Goal: Task Accomplishment & Management: Manage account settings

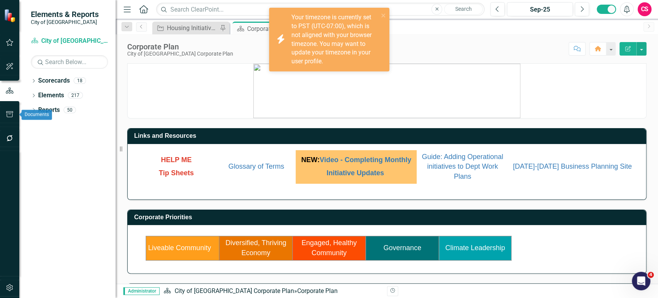
click at [5, 121] on button "button" at bounding box center [9, 114] width 17 height 16
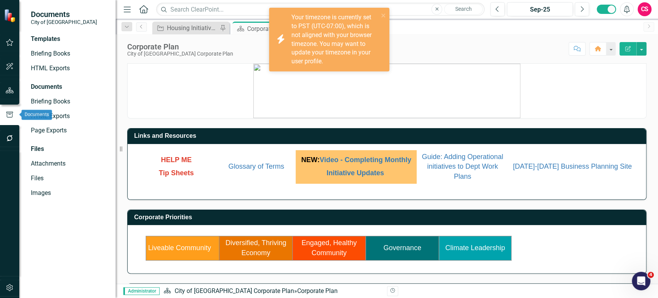
click at [6, 134] on button "button" at bounding box center [9, 138] width 17 height 16
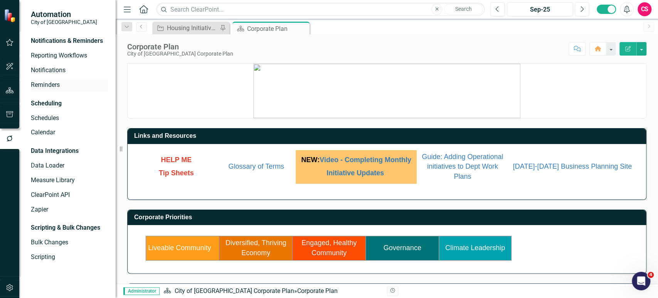
click at [47, 85] on link "Reminders" at bounding box center [69, 85] width 77 height 9
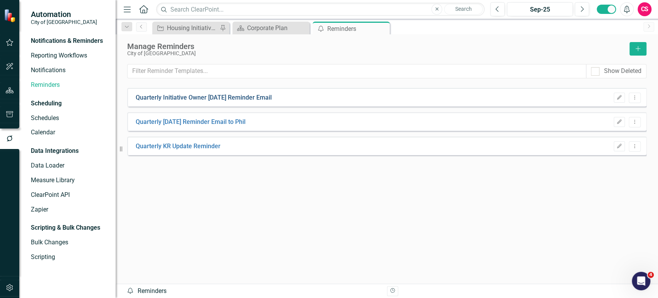
click at [204, 98] on link "Quarterly Initiative Owner [DATE] Reminder Email" at bounding box center [204, 97] width 136 height 9
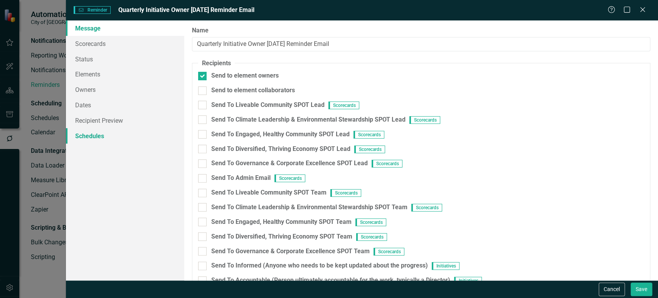
type textarea "<p><span lang="EN-CA">It&rsquo;s time for September strategic initiative update…"
click at [124, 45] on link "Scorecards" at bounding box center [125, 43] width 118 height 15
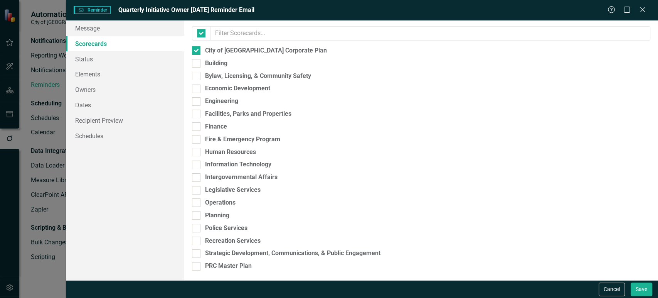
checkbox input "false"
click at [122, 62] on link "Status" at bounding box center [125, 58] width 118 height 15
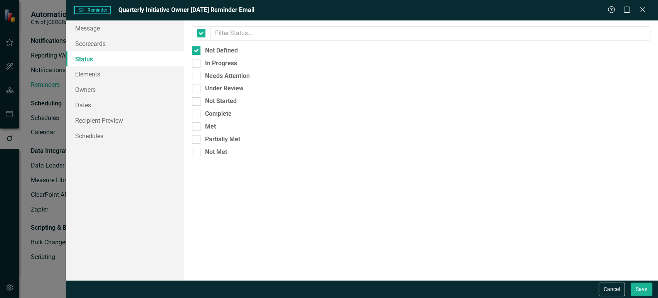
checkbox input "false"
click at [121, 72] on link "Elements" at bounding box center [125, 73] width 118 height 15
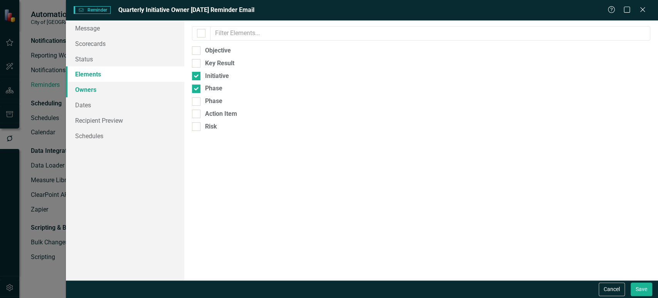
click at [119, 90] on link "Owners" at bounding box center [125, 89] width 118 height 15
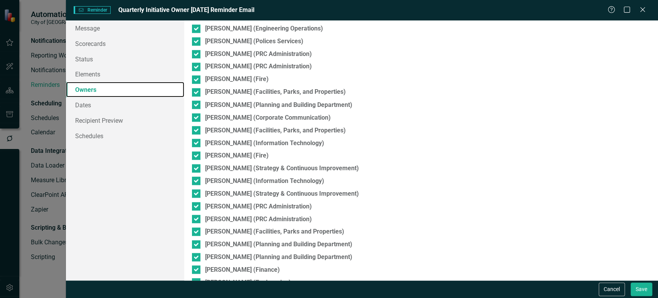
scroll to position [1025, 0]
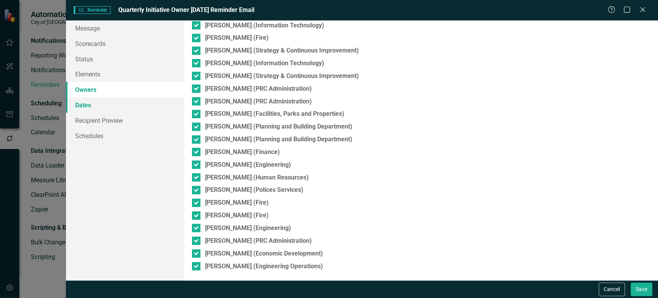
click at [114, 111] on link "Dates" at bounding box center [125, 104] width 118 height 15
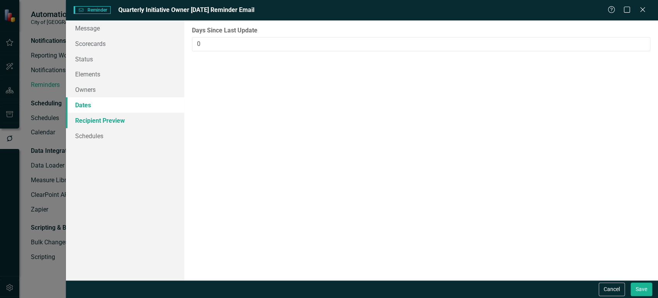
click at [112, 121] on link "Recipient Preview" at bounding box center [125, 120] width 118 height 15
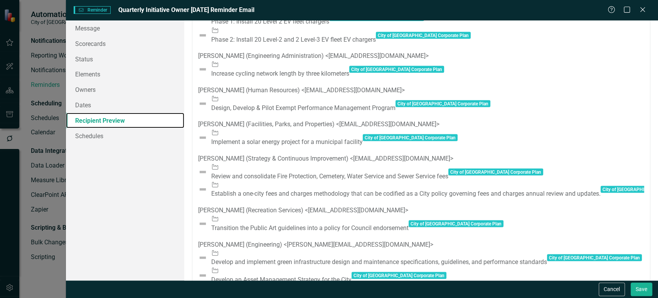
scroll to position [1290, 0]
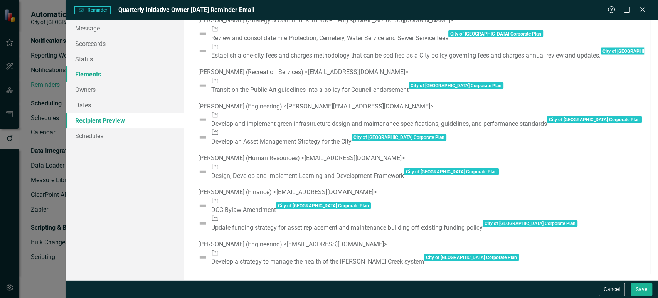
click at [112, 74] on link "Elements" at bounding box center [125, 73] width 118 height 15
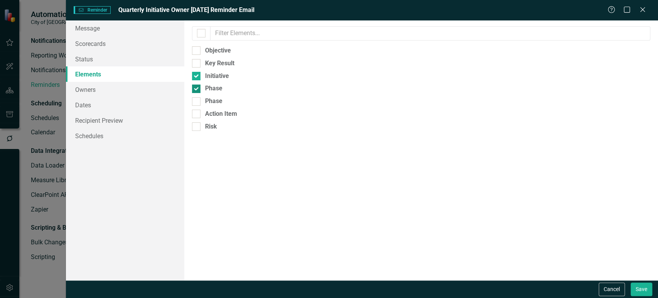
drag, startPoint x: 197, startPoint y: 90, endPoint x: 196, endPoint y: 86, distance: 4.4
click at [197, 89] on div at bounding box center [196, 88] width 8 height 8
click at [197, 89] on input "Phase" at bounding box center [194, 86] width 5 height 5
checkbox input "false"
click at [195, 76] on input "Initiative" at bounding box center [194, 74] width 5 height 5
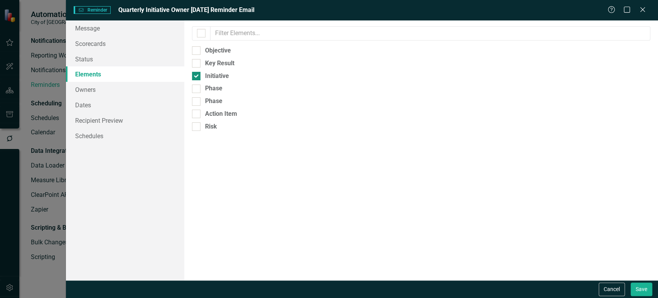
checkbox input "false"
click at [195, 90] on div at bounding box center [196, 88] width 8 height 8
click at [195, 89] on input "Phase" at bounding box center [194, 86] width 5 height 5
click at [197, 85] on input "Phase" at bounding box center [194, 86] width 5 height 5
checkbox input "false"
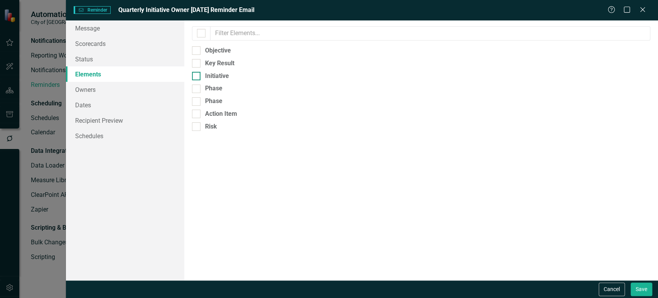
click at [197, 76] on input "Initiative" at bounding box center [194, 74] width 5 height 5
checkbox input "true"
click at [119, 126] on link "Recipient Preview" at bounding box center [125, 120] width 118 height 15
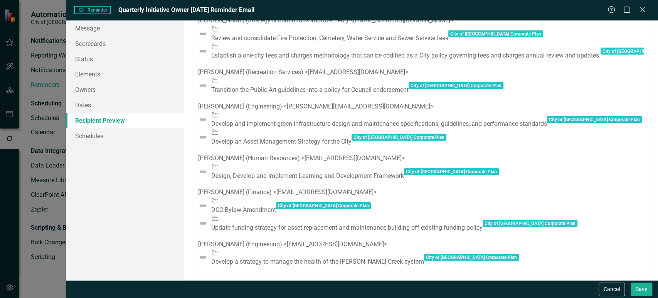
scroll to position [0, 0]
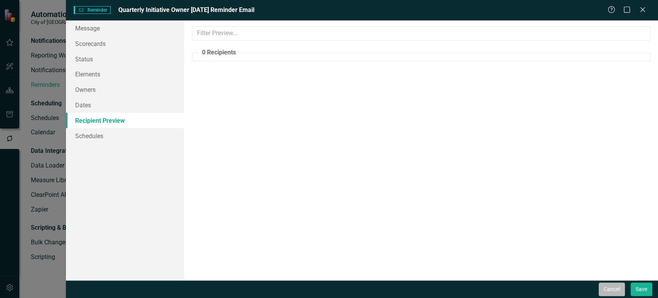
click at [615, 290] on button "Cancel" at bounding box center [612, 288] width 26 height 13
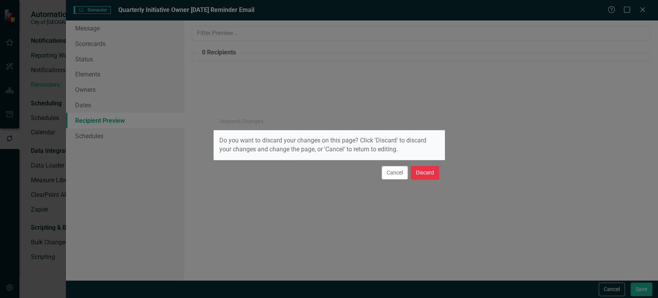
click at [415, 171] on button "Discard" at bounding box center [425, 172] width 28 height 13
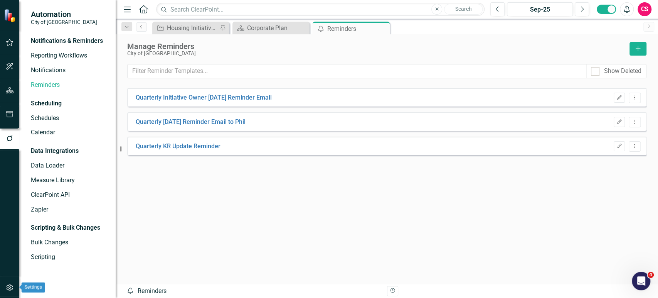
click at [10, 289] on icon "button" at bounding box center [10, 287] width 8 height 6
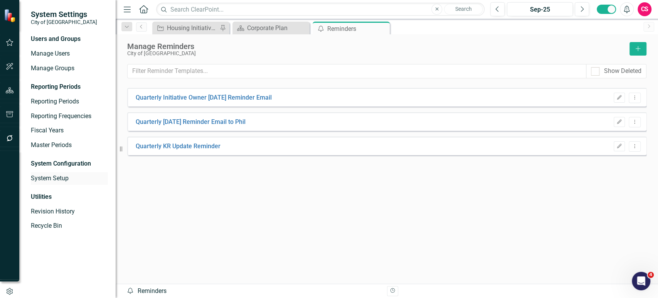
click at [54, 178] on link "System Setup" at bounding box center [69, 178] width 77 height 9
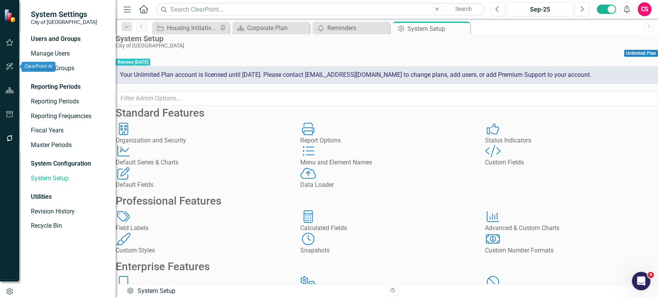
click at [9, 85] on button "button" at bounding box center [9, 90] width 17 height 16
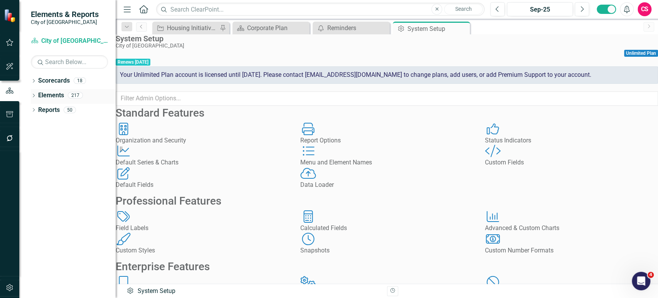
click at [52, 98] on link "Elements" at bounding box center [51, 95] width 26 height 9
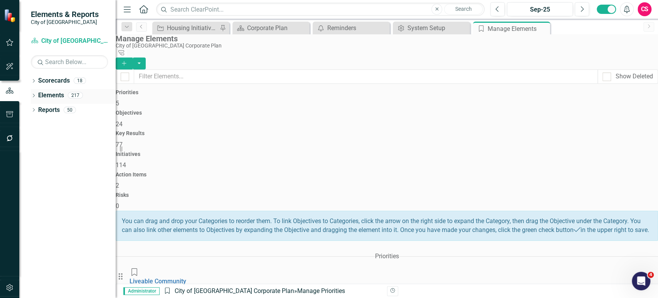
click at [34, 96] on icon "Dropdown" at bounding box center [33, 96] width 5 height 4
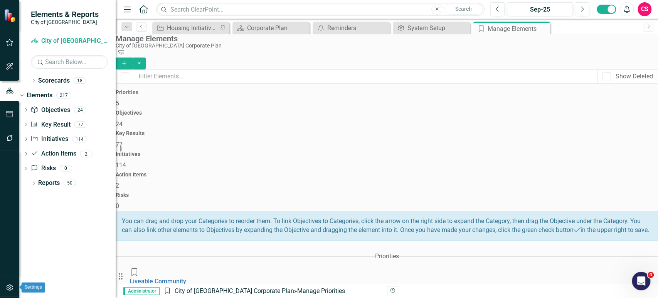
click at [6, 289] on icon "button" at bounding box center [10, 287] width 8 height 6
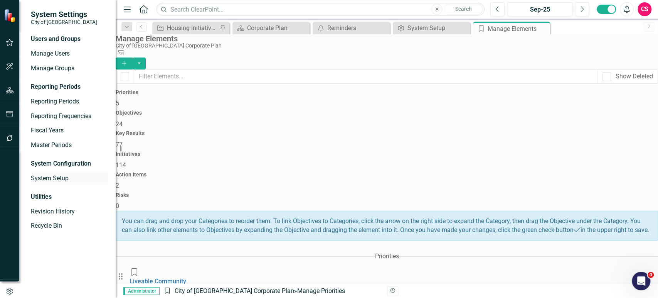
click at [60, 176] on link "System Setup" at bounding box center [69, 178] width 77 height 9
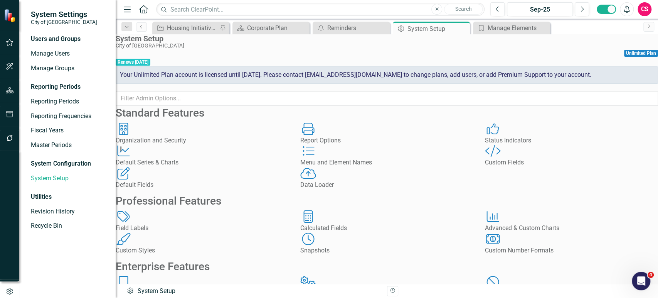
click at [382, 167] on div "Menu and Element Names Menu and Element Names" at bounding box center [386, 156] width 173 height 22
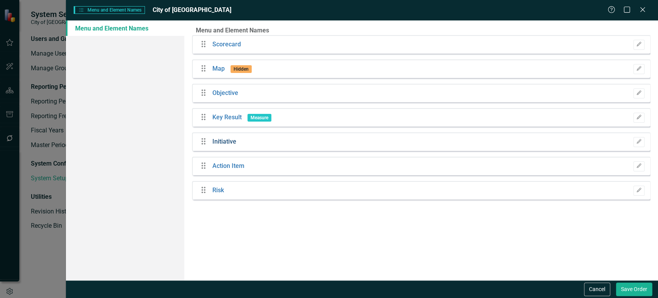
click at [235, 142] on link "Initiative" at bounding box center [224, 141] width 24 height 9
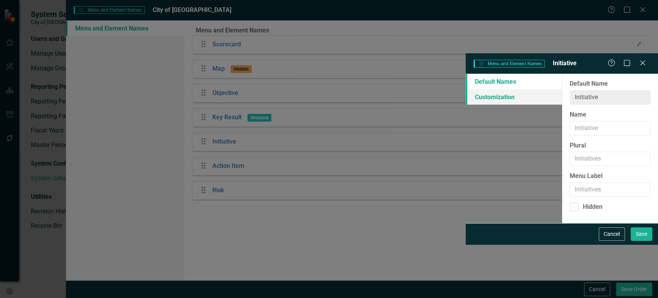
click at [466, 89] on link "Customization" at bounding box center [514, 96] width 96 height 15
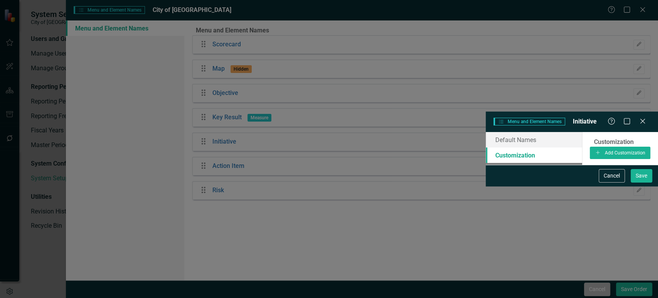
click at [606, 182] on button "Cancel" at bounding box center [612, 175] width 26 height 13
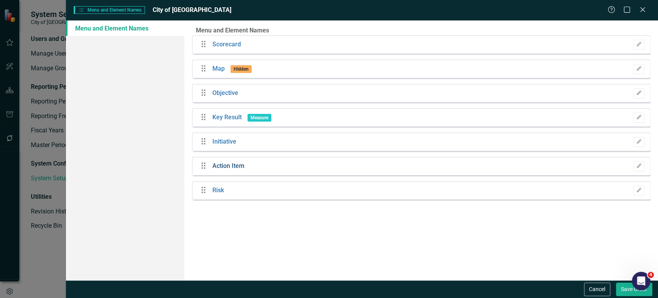
click at [240, 170] on link "Action Item" at bounding box center [228, 165] width 32 height 9
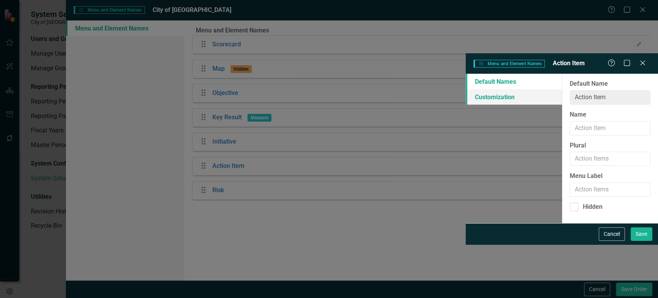
click at [466, 89] on link "Customization" at bounding box center [514, 96] width 96 height 15
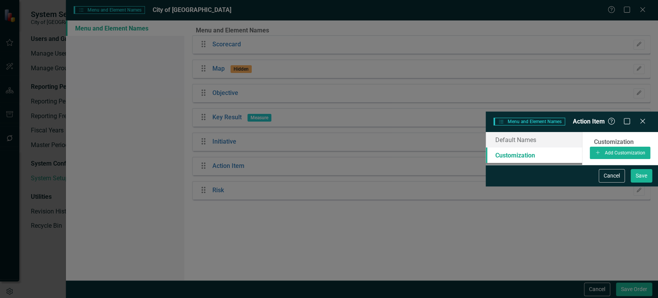
click at [611, 182] on button "Cancel" at bounding box center [612, 175] width 26 height 13
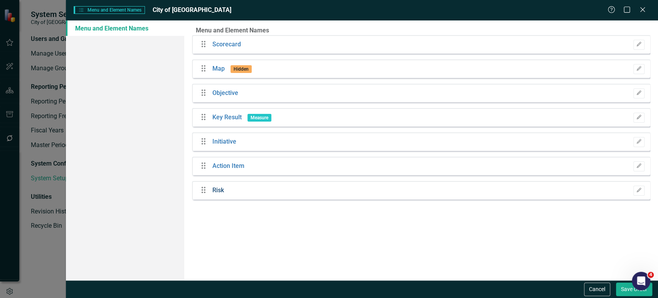
click at [220, 193] on link "Risk" at bounding box center [218, 190] width 12 height 9
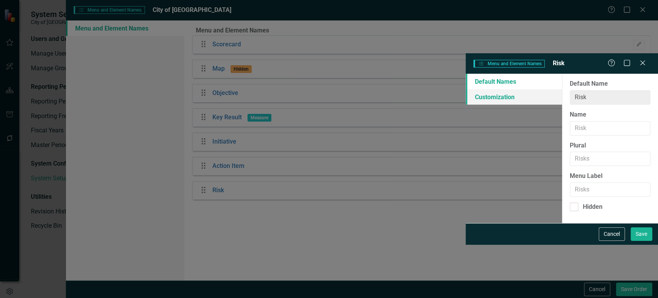
click at [466, 89] on link "Customization" at bounding box center [514, 96] width 96 height 15
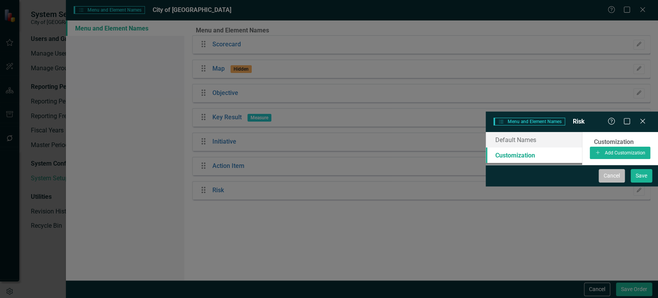
click at [607, 182] on button "Cancel" at bounding box center [612, 175] width 26 height 13
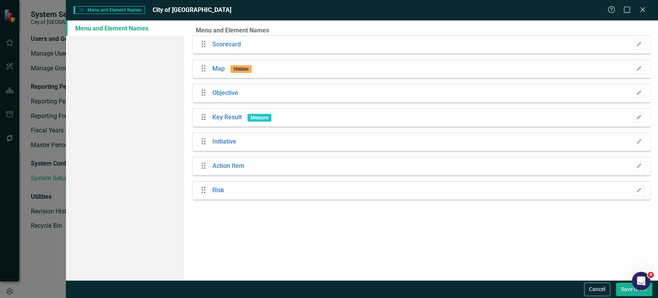
click at [607, 289] on button "Cancel" at bounding box center [597, 288] width 26 height 13
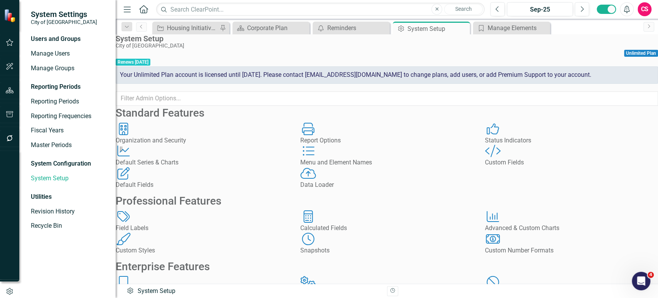
click at [207, 232] on div "Field Labels Field Labels" at bounding box center [202, 221] width 173 height 22
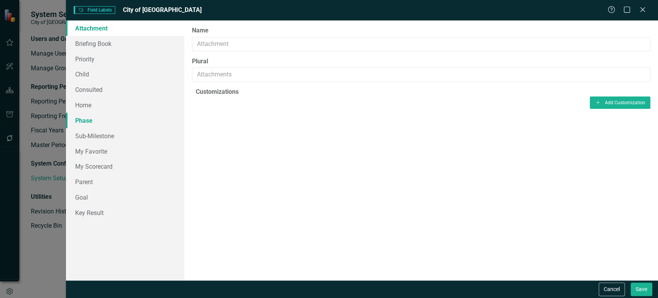
click at [97, 117] on link "Phase" at bounding box center [125, 120] width 118 height 15
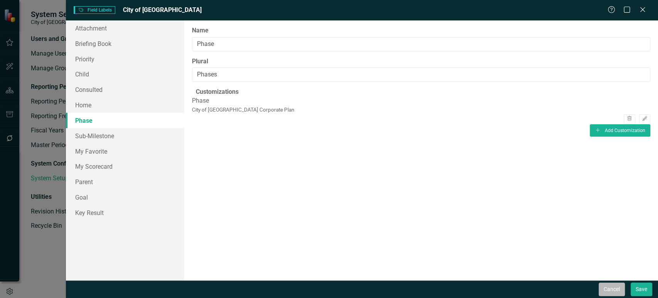
click at [606, 292] on button "Cancel" at bounding box center [612, 288] width 26 height 13
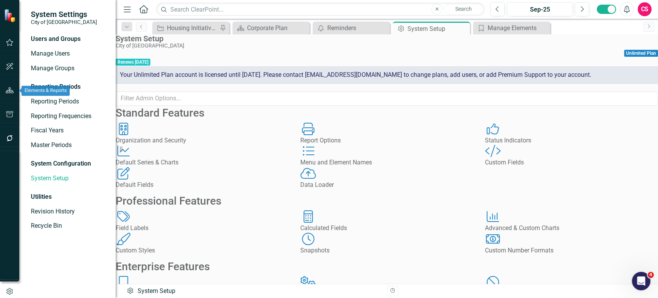
drag, startPoint x: 14, startPoint y: 92, endPoint x: 13, endPoint y: 107, distance: 15.4
click at [13, 91] on button "button" at bounding box center [9, 90] width 17 height 16
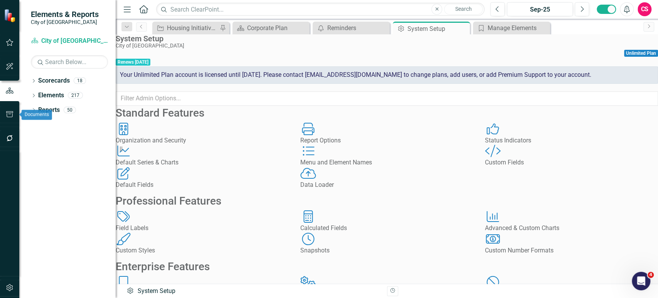
click at [9, 128] on div at bounding box center [9, 128] width 19 height 4
click at [9, 136] on icon "button" at bounding box center [10, 138] width 6 height 6
